Goal: Check status: Check status

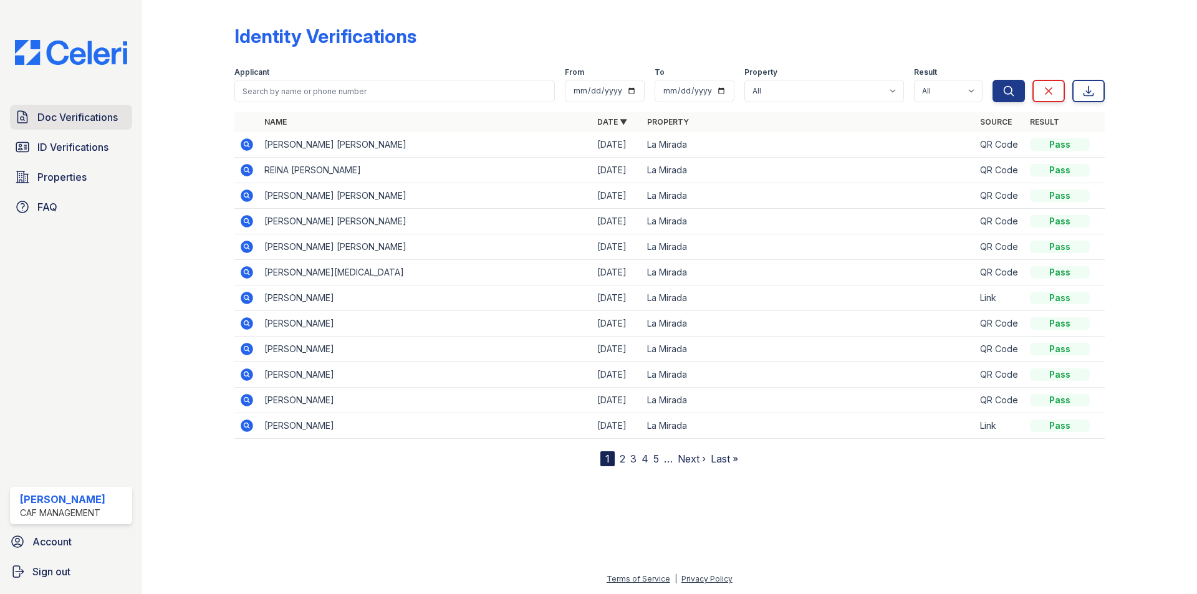
click at [51, 108] on link "Doc Verifications" at bounding box center [71, 117] width 122 height 25
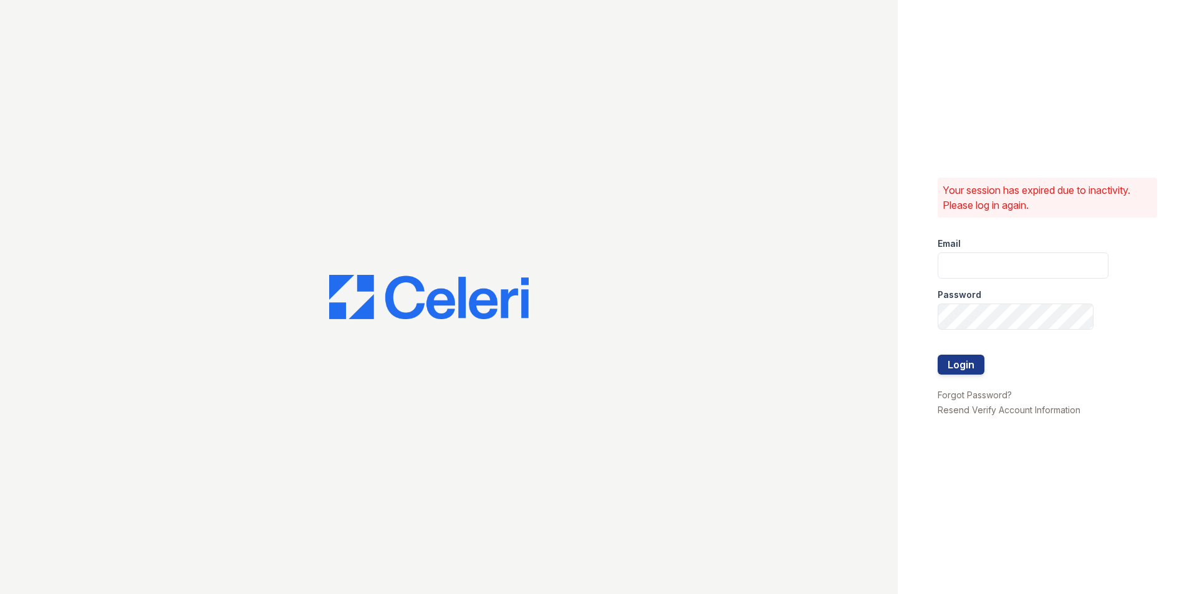
type input "[EMAIL_ADDRESS][DOMAIN_NAME]"
click at [972, 372] on button "Login" at bounding box center [961, 365] width 47 height 20
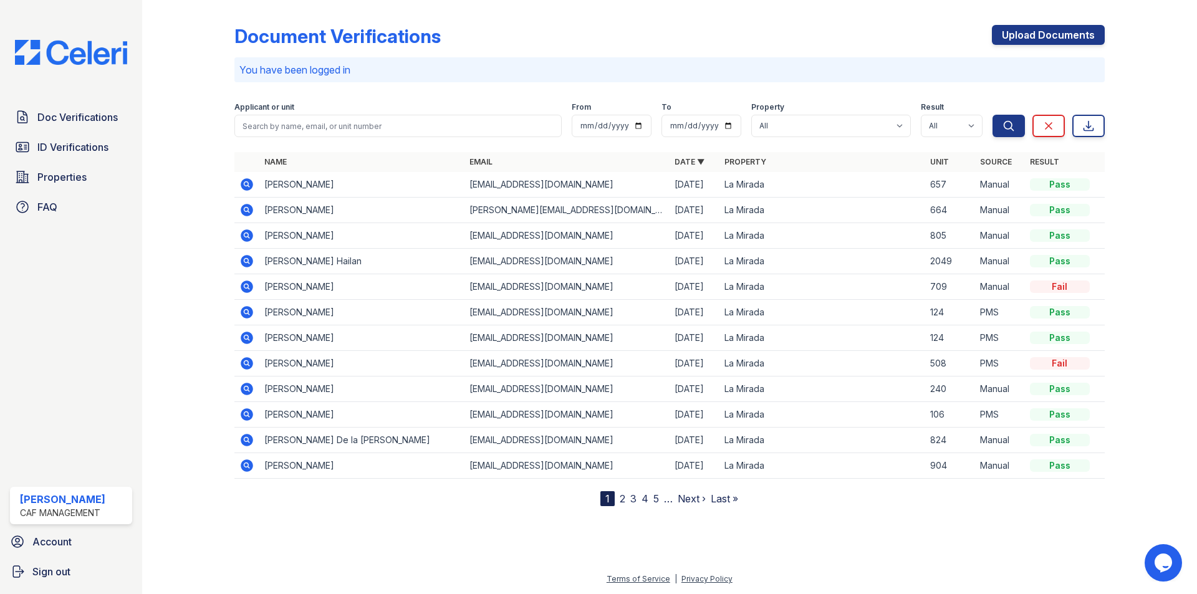
click at [249, 413] on icon at bounding box center [247, 414] width 12 height 12
